Goal: Use online tool/utility: Utilize a website feature to perform a specific function

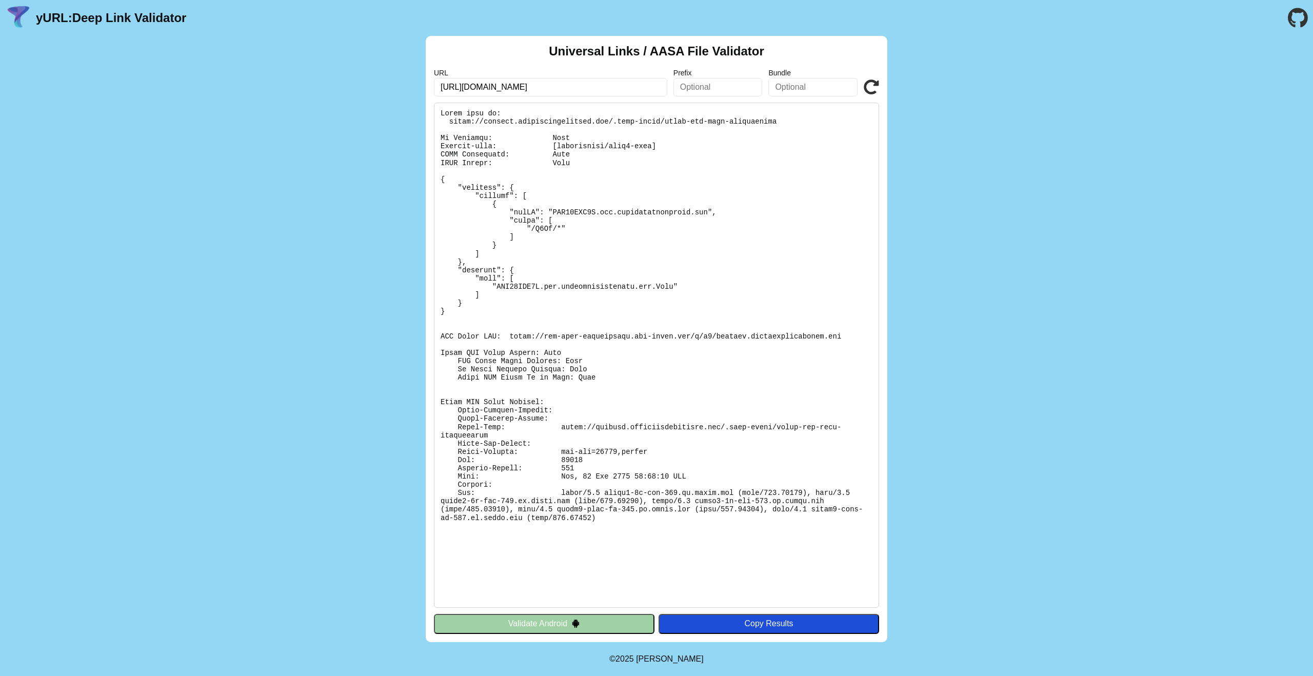
type input "[URL][DOMAIN_NAME]"
click at [868, 86] on icon at bounding box center [870, 86] width 15 height 15
